Goal: Navigation & Orientation: Find specific page/section

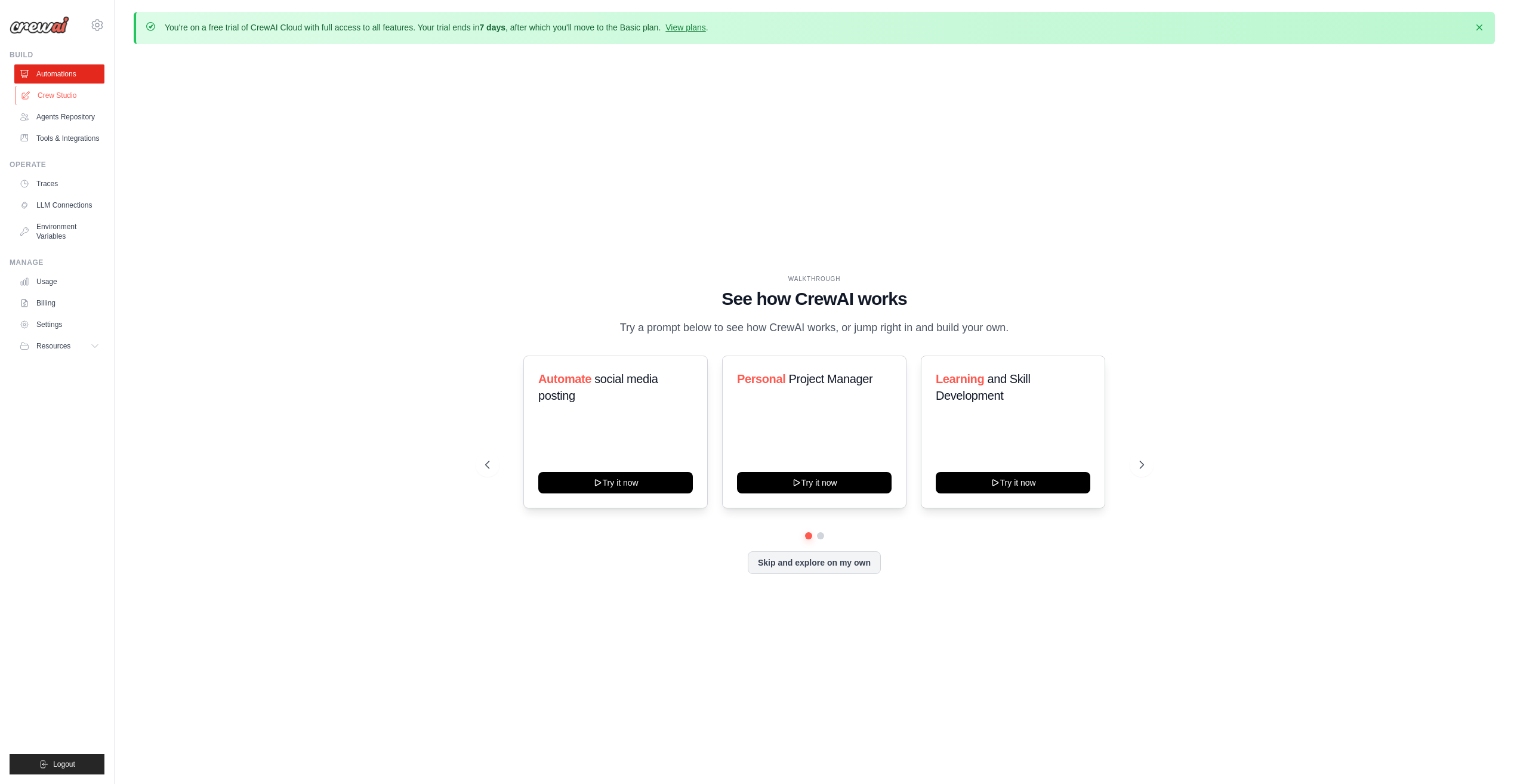
click at [57, 101] on link "Crew Studio" at bounding box center [60, 95] width 90 height 19
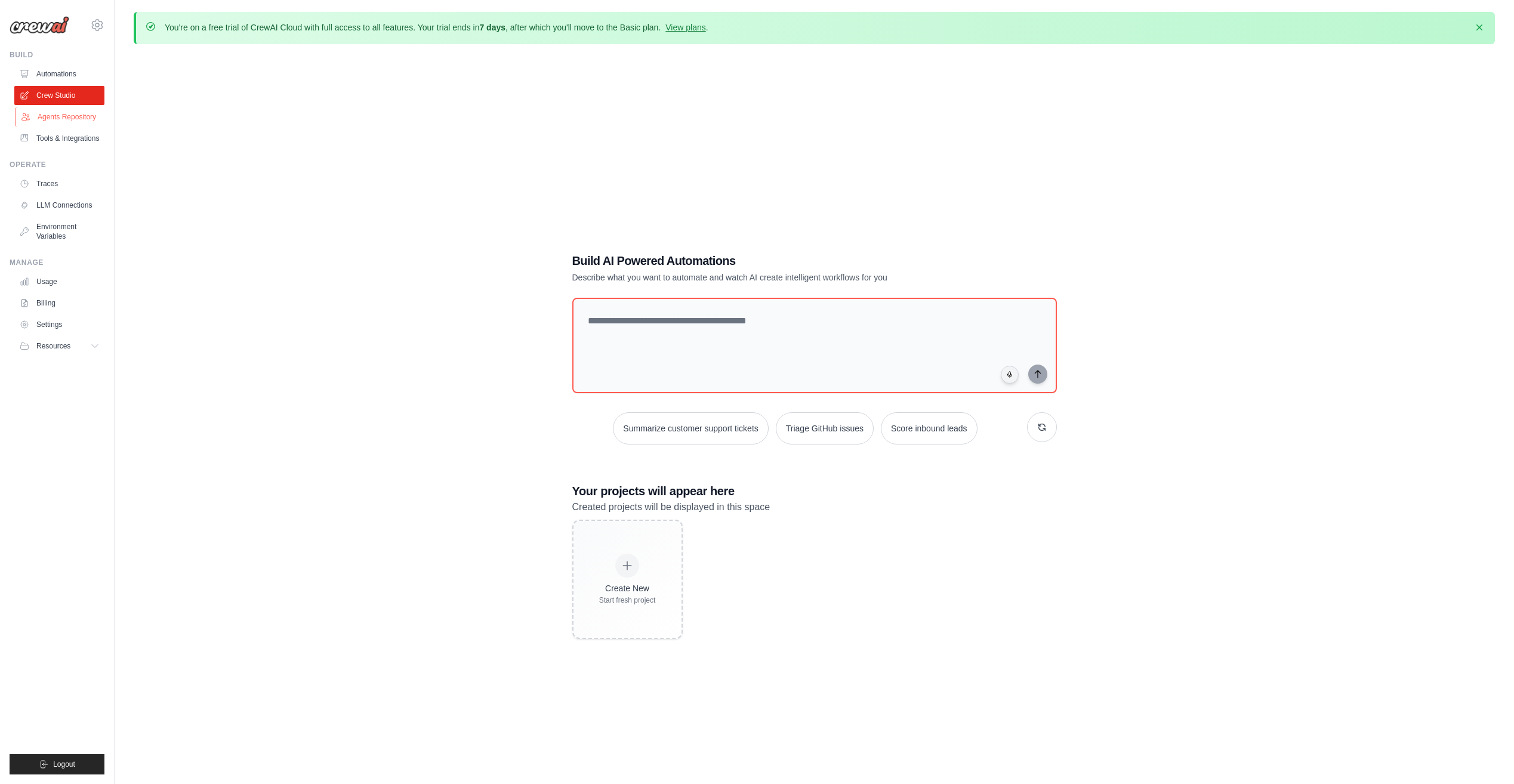
click at [51, 122] on link "Agents Repository" at bounding box center [60, 116] width 90 height 19
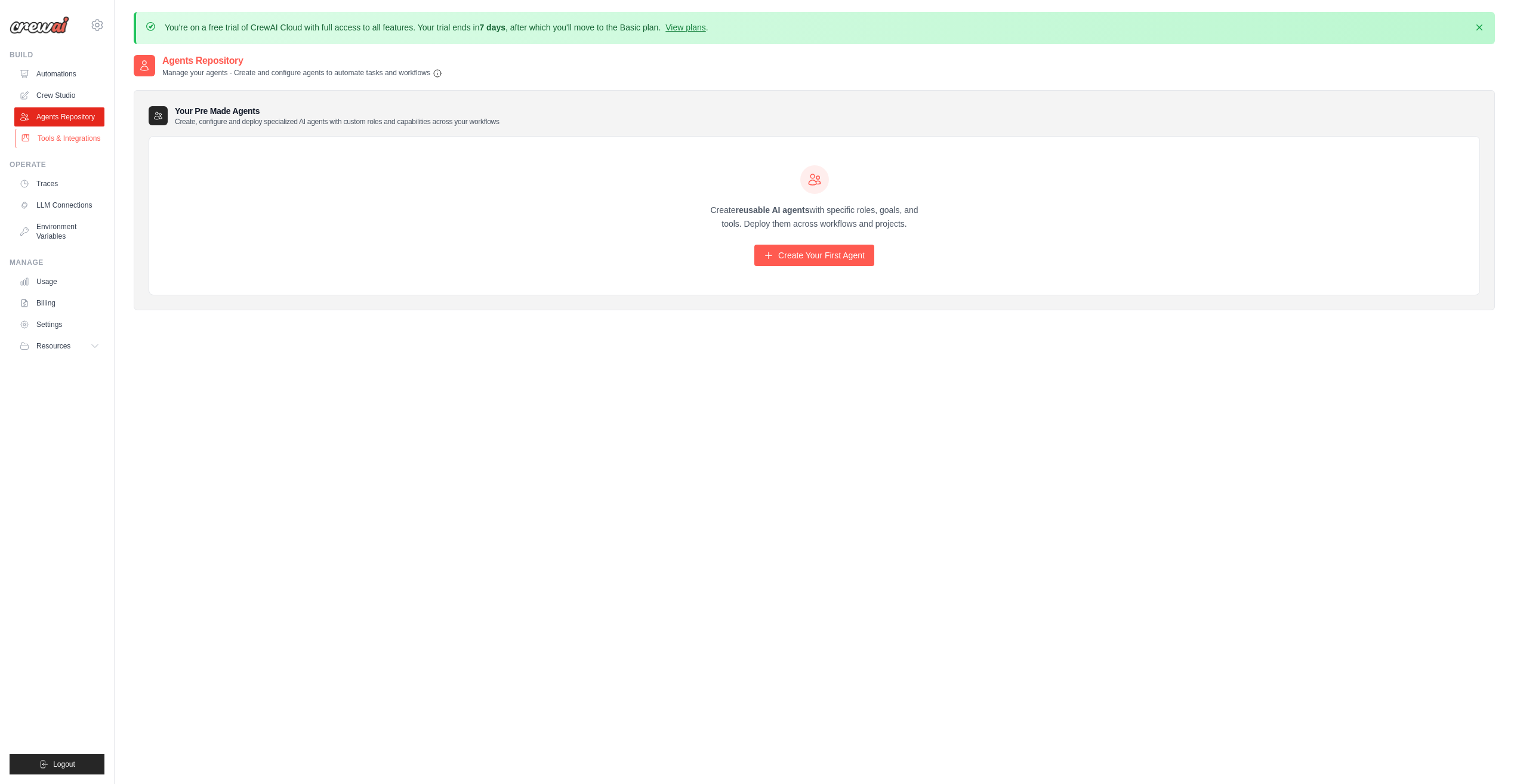
click at [56, 136] on link "Tools & Integrations" at bounding box center [60, 138] width 90 height 19
